Goal: Information Seeking & Learning: Learn about a topic

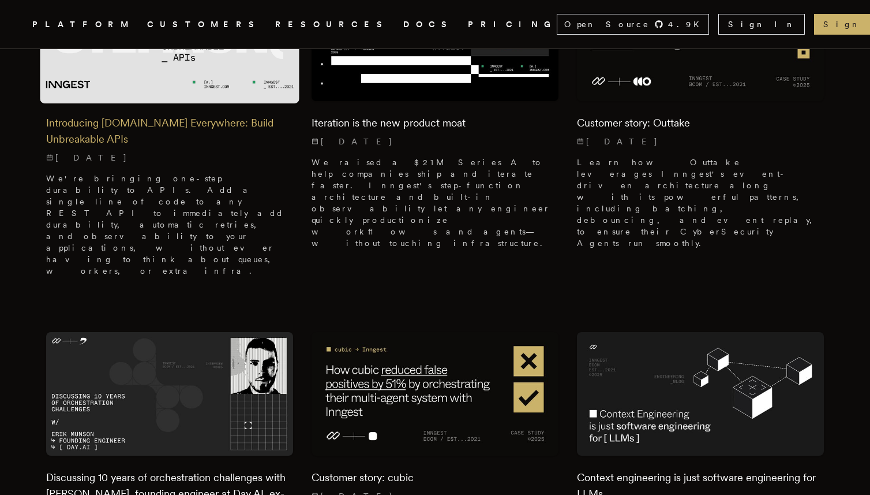
scroll to position [869, 0]
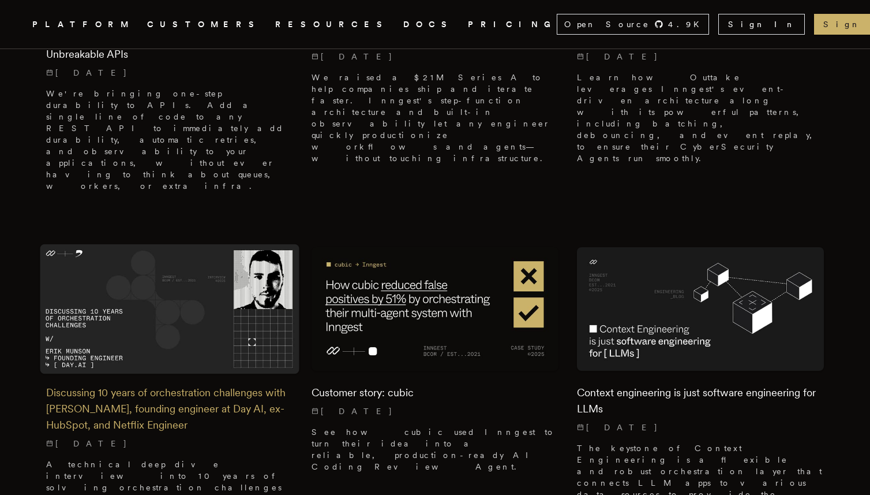
click at [189, 244] on img at bounding box center [169, 309] width 259 height 130
click at [148, 244] on img at bounding box center [169, 309] width 259 height 130
click at [134, 384] on h2 "Discussing 10 years of orchestration challenges with [PERSON_NAME], founding en…" at bounding box center [169, 408] width 247 height 48
click at [133, 384] on h2 "Discussing 10 years of orchestration challenges with [PERSON_NAME], founding en…" at bounding box center [169, 408] width 247 height 48
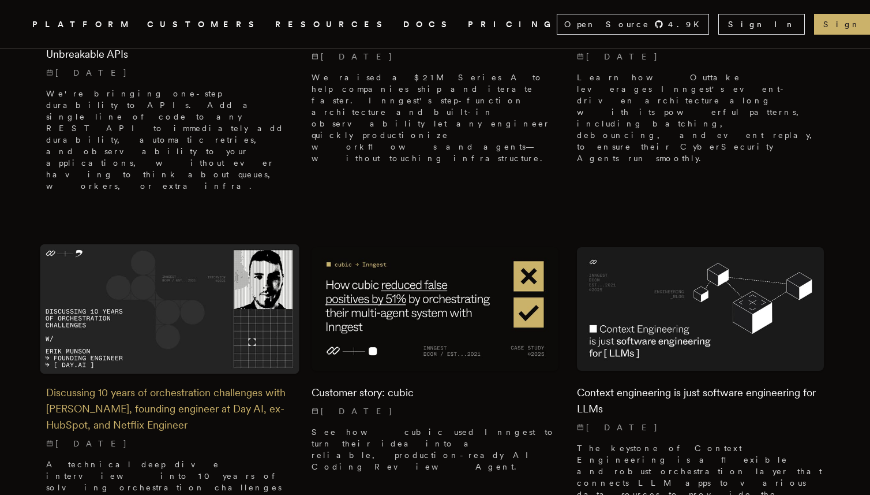
click at [133, 384] on h2 "Discussing 10 years of orchestration challenges with [PERSON_NAME], founding en…" at bounding box center [169, 408] width 247 height 48
